Goal: Transaction & Acquisition: Purchase product/service

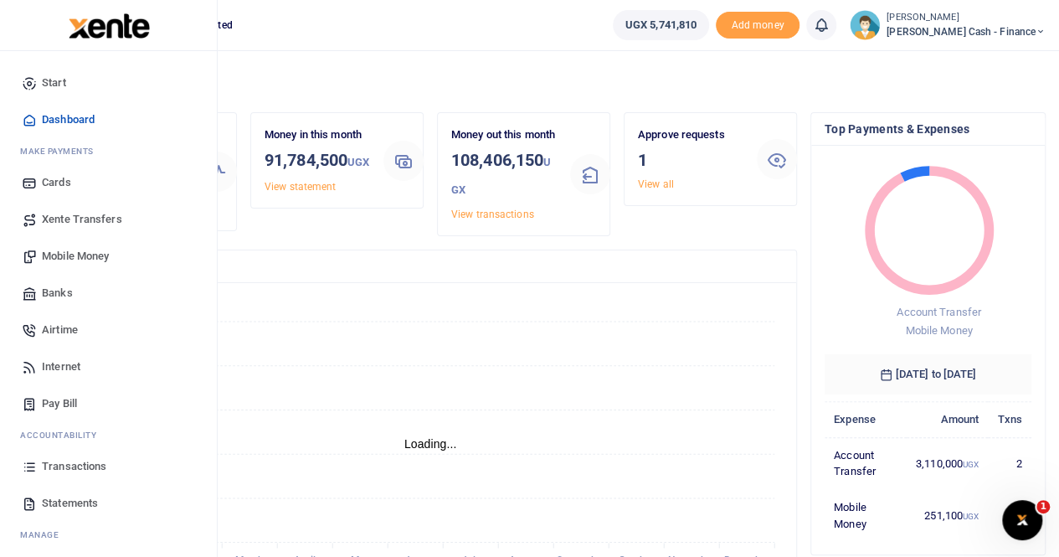
click at [65, 252] on span "Mobile Money" at bounding box center [75, 256] width 67 height 17
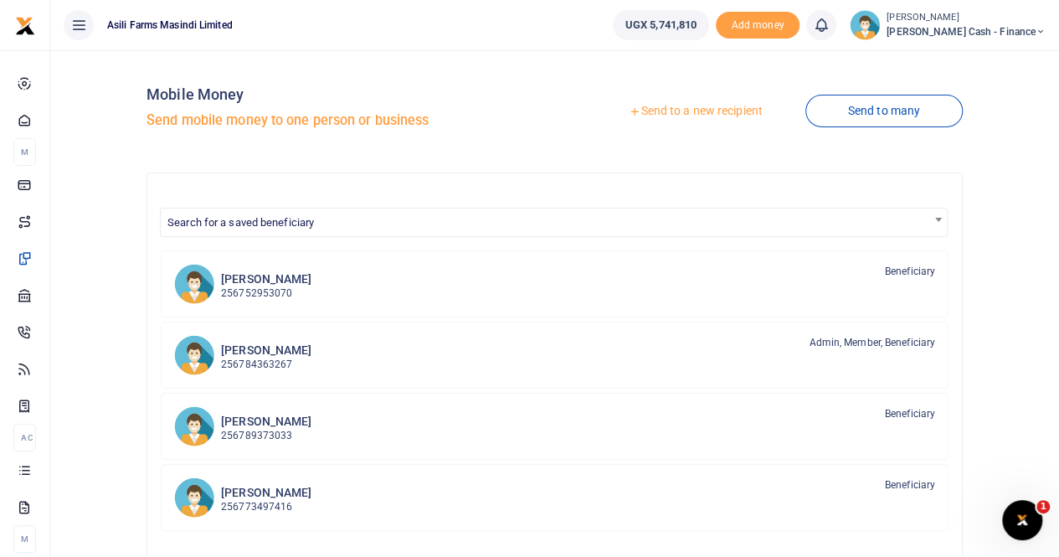
click at [683, 108] on link "Send to a new recipient" at bounding box center [695, 111] width 219 height 30
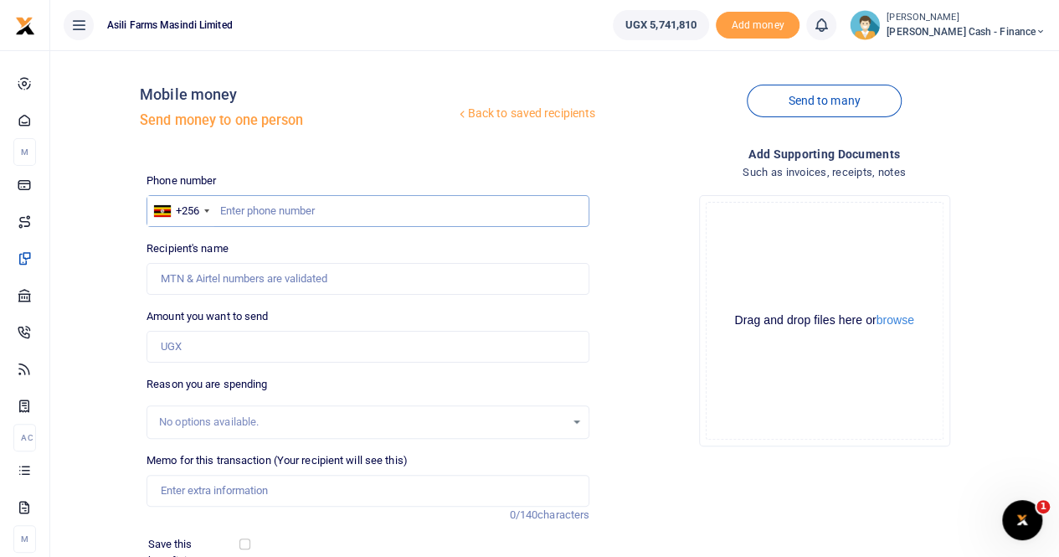
click at [238, 212] on input "text" at bounding box center [368, 211] width 443 height 32
type input "o"
type input "0788574961"
type input "Walter Okello"
type input "0788574961"
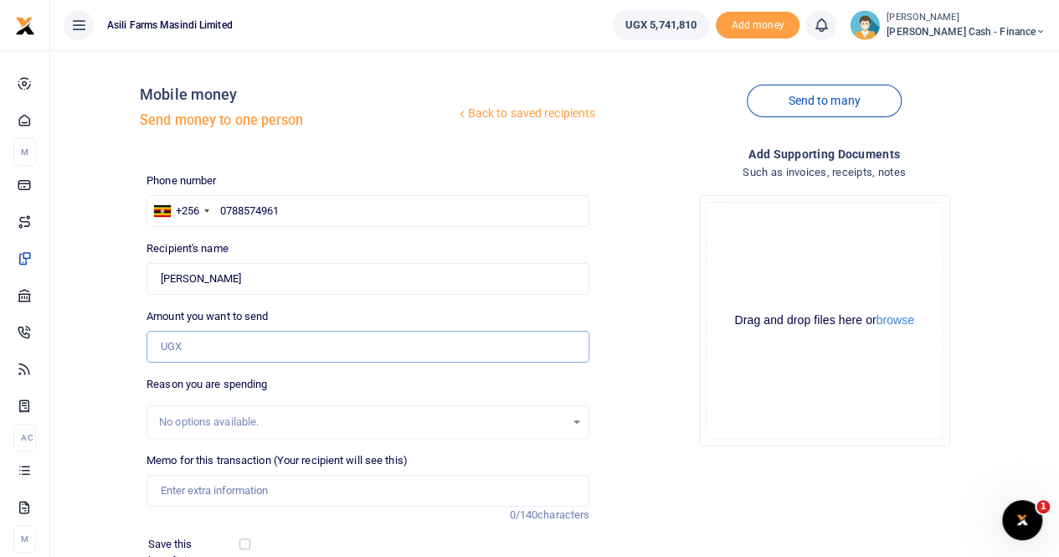
click at [193, 341] on input "Amount you want to send" at bounding box center [368, 347] width 443 height 32
type input "600,000"
click at [196, 483] on input "Memo for this transaction (Your recipient will see this)" at bounding box center [368, 491] width 443 height 32
click at [277, 272] on input "Found" at bounding box center [368, 279] width 443 height 32
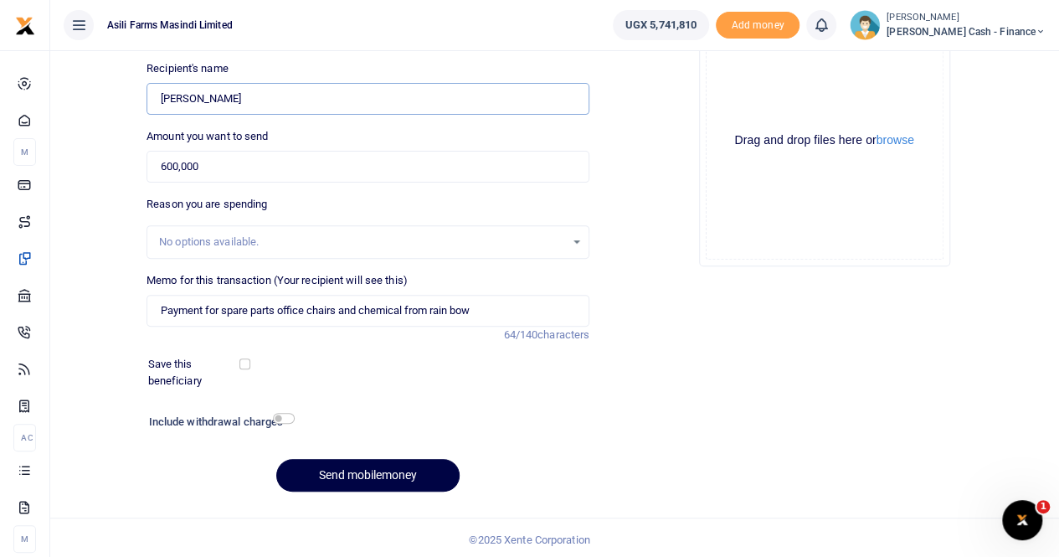
scroll to position [183, 0]
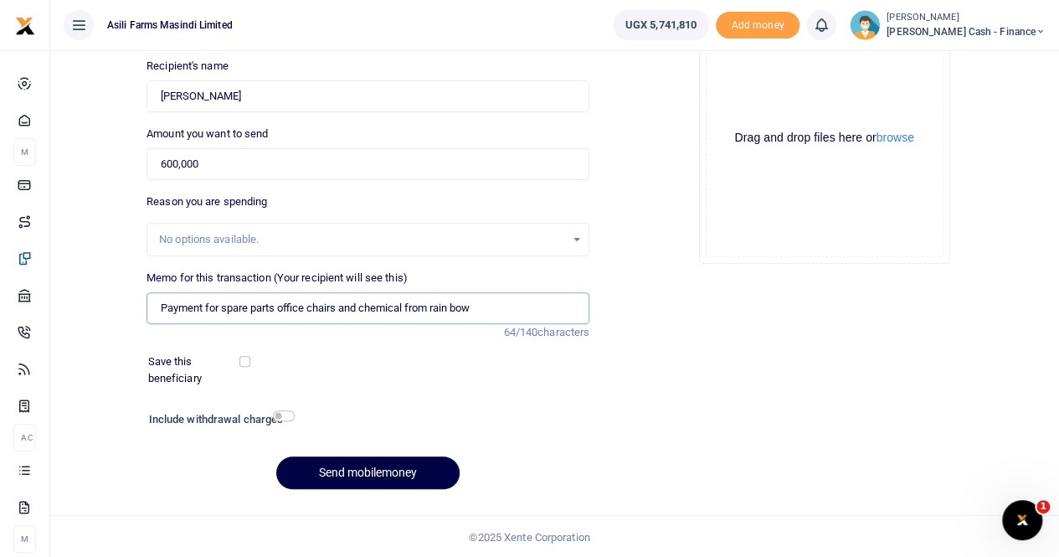
click at [504, 314] on input "Payment for spare parts office chairs and chemical from rain bow" at bounding box center [368, 308] width 443 height 32
type input "Payment for spare parts office chairs and chemical from rain bow to Eg Owen log…"
click at [353, 476] on button "Send mobilemoney" at bounding box center [367, 472] width 183 height 33
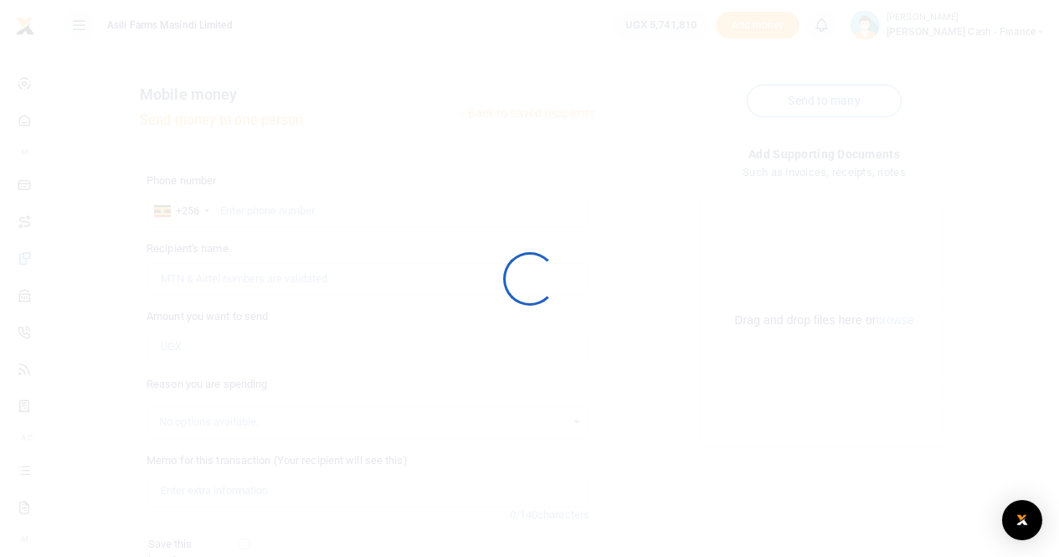
scroll to position [182, 0]
